Goal: Find contact information: Find contact information

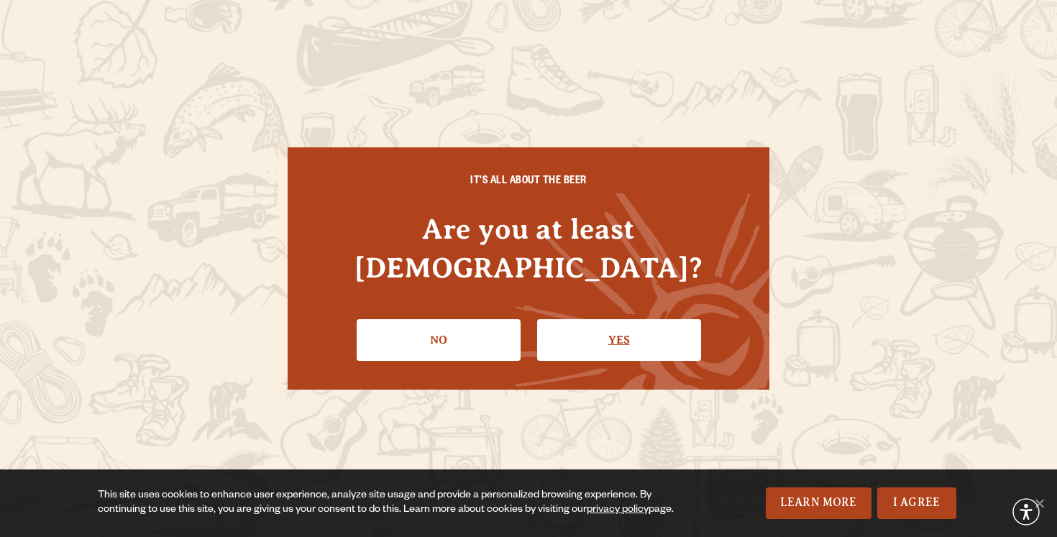
click at [621, 338] on link "Yes" at bounding box center [619, 340] width 164 height 42
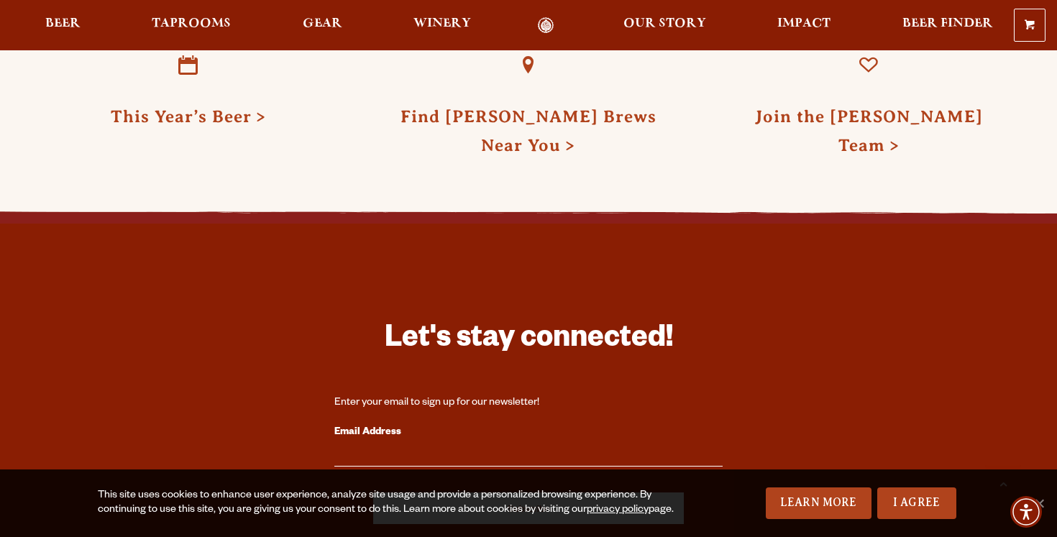
scroll to position [4165, 0]
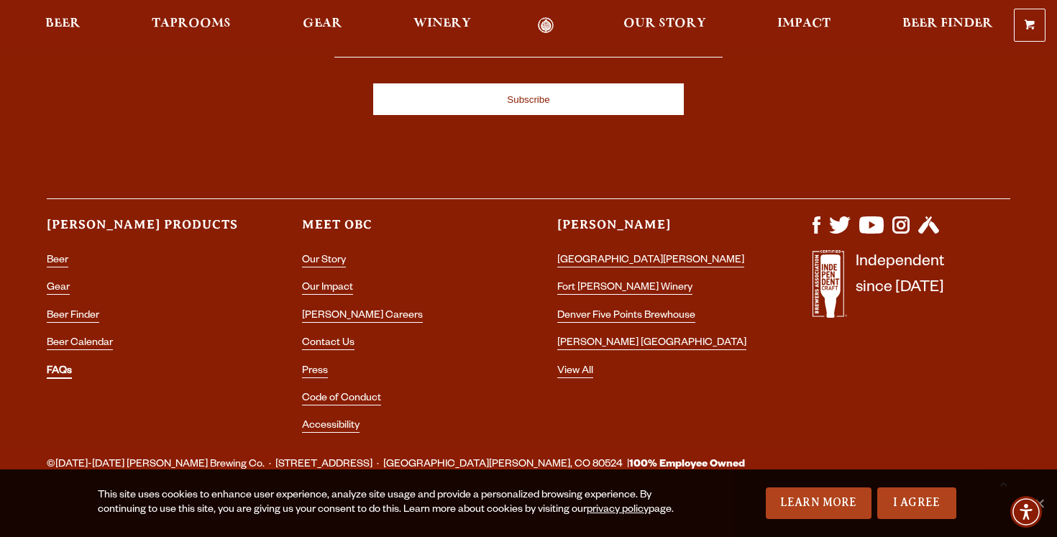
click at [61, 366] on link "FAQs" at bounding box center [59, 372] width 25 height 13
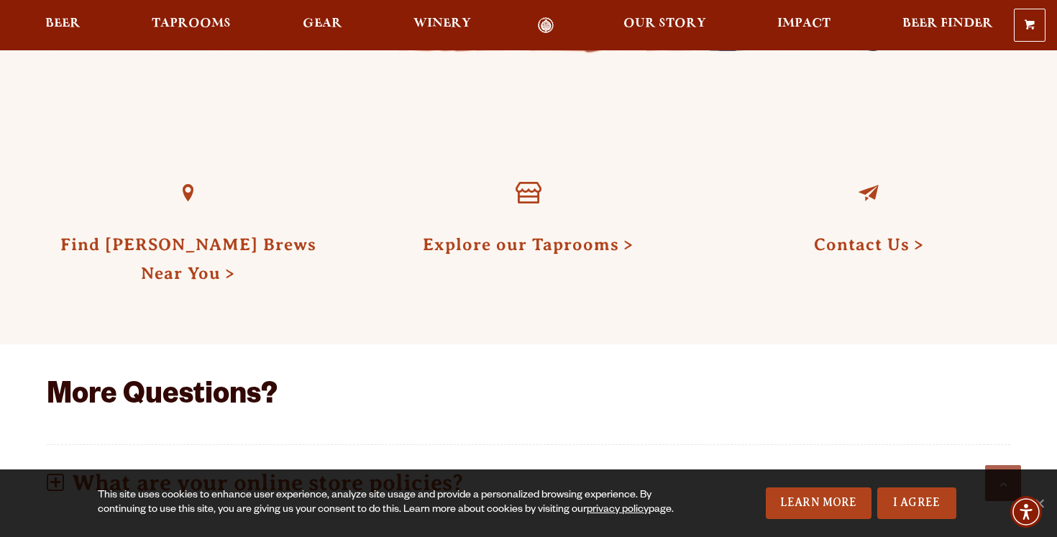
scroll to position [383, 0]
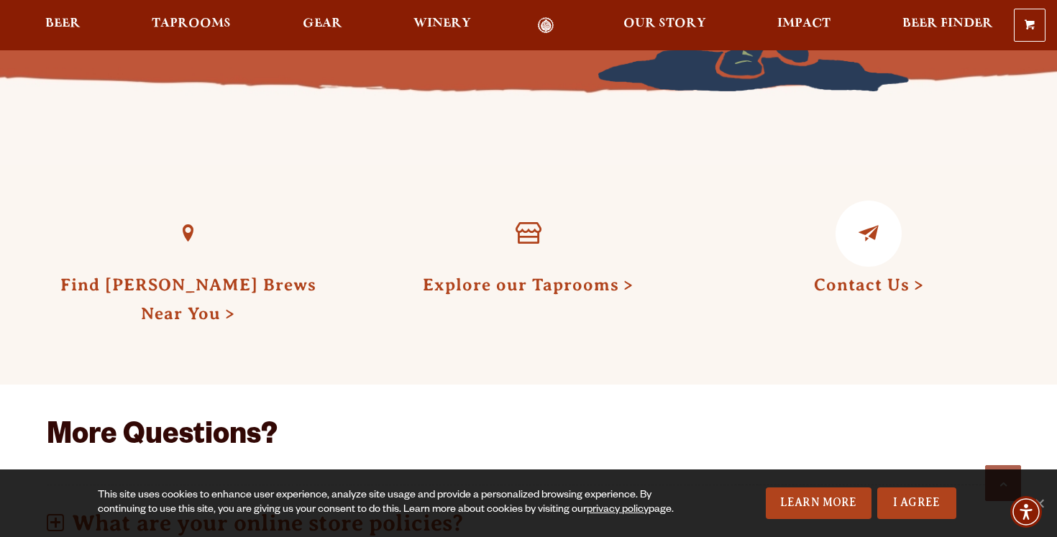
click at [871, 292] on link "Contact Us" at bounding box center [869, 284] width 110 height 19
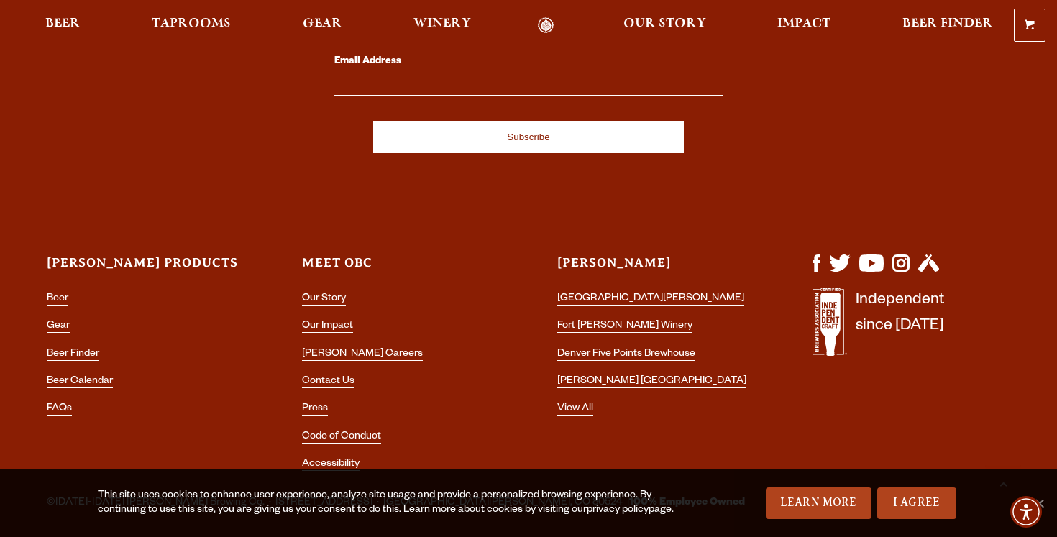
scroll to position [2866, 0]
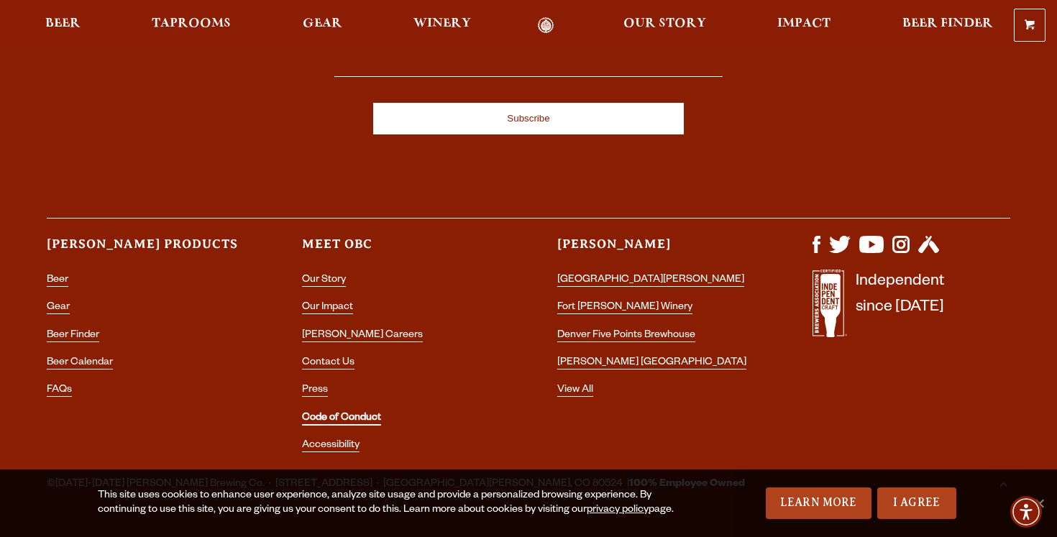
click at [327, 413] on link "Code of Conduct" at bounding box center [341, 419] width 79 height 13
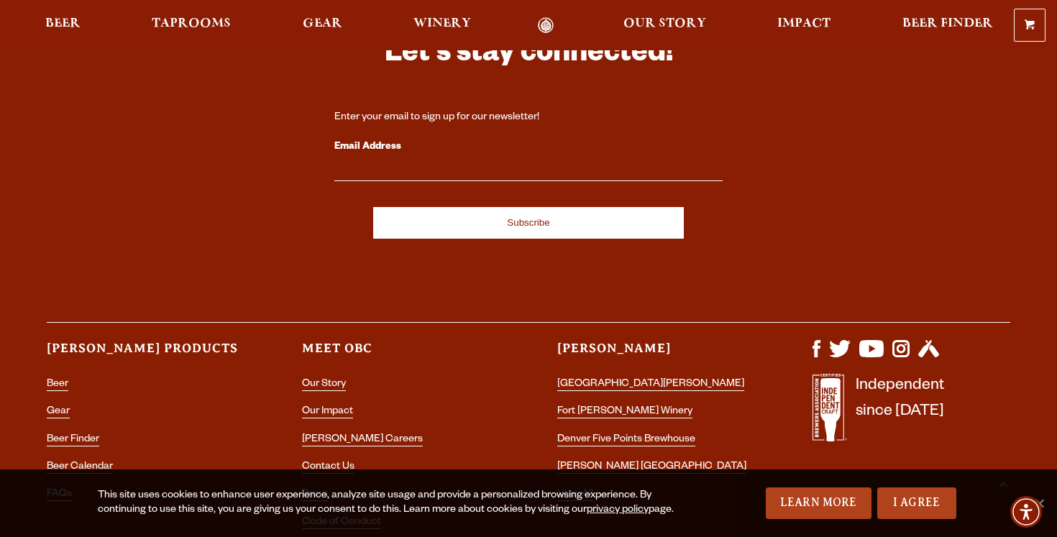
scroll to position [4055, 0]
